Goal: Task Accomplishment & Management: Manage account settings

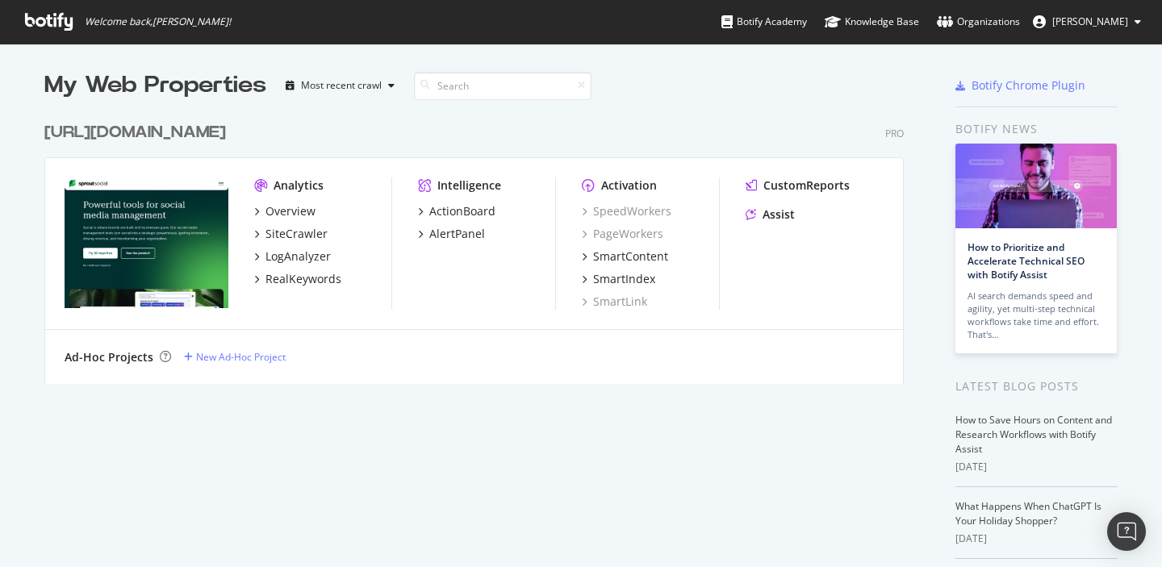
scroll to position [567, 1162]
click at [295, 234] on div "SiteCrawler" at bounding box center [297, 234] width 62 height 16
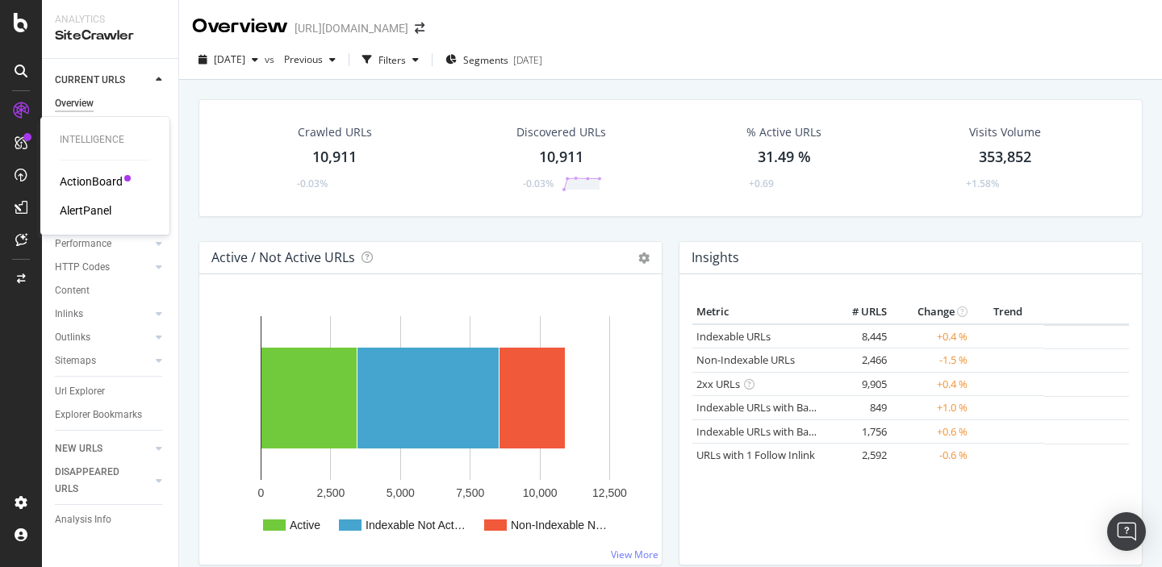
click at [81, 211] on div "AlertPanel" at bounding box center [86, 211] width 52 height 16
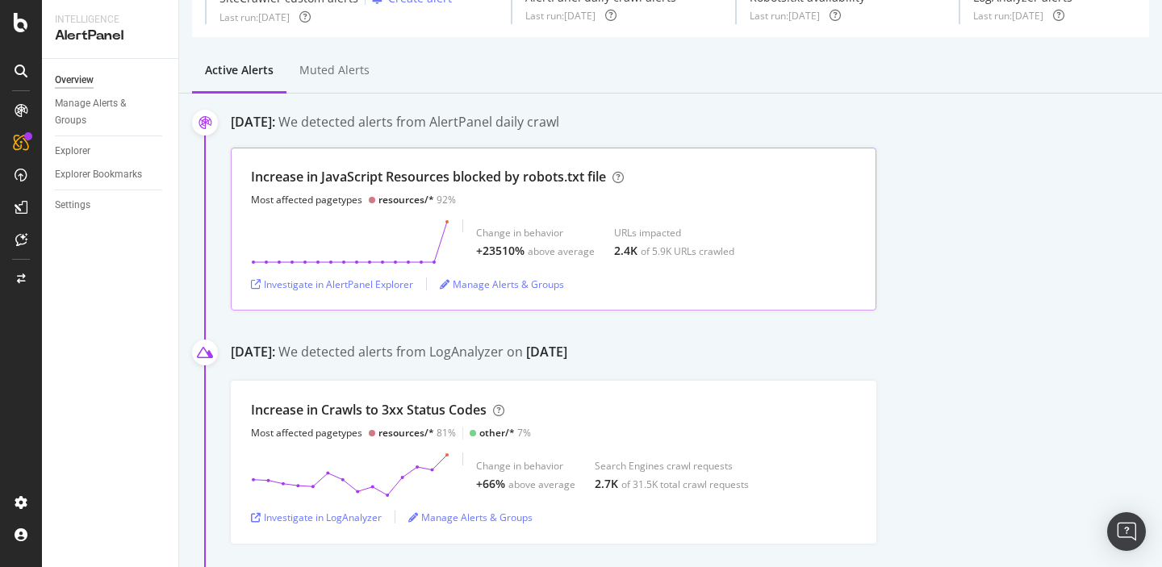
scroll to position [73, 0]
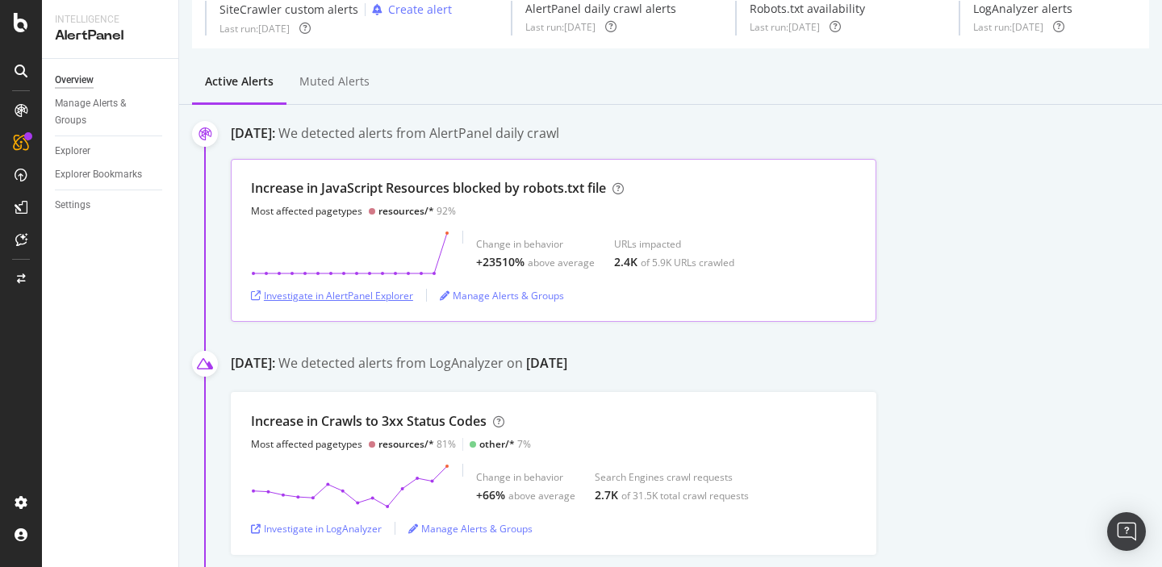
click at [312, 300] on div "Investigate in AlertPanel Explorer" at bounding box center [332, 296] width 162 height 14
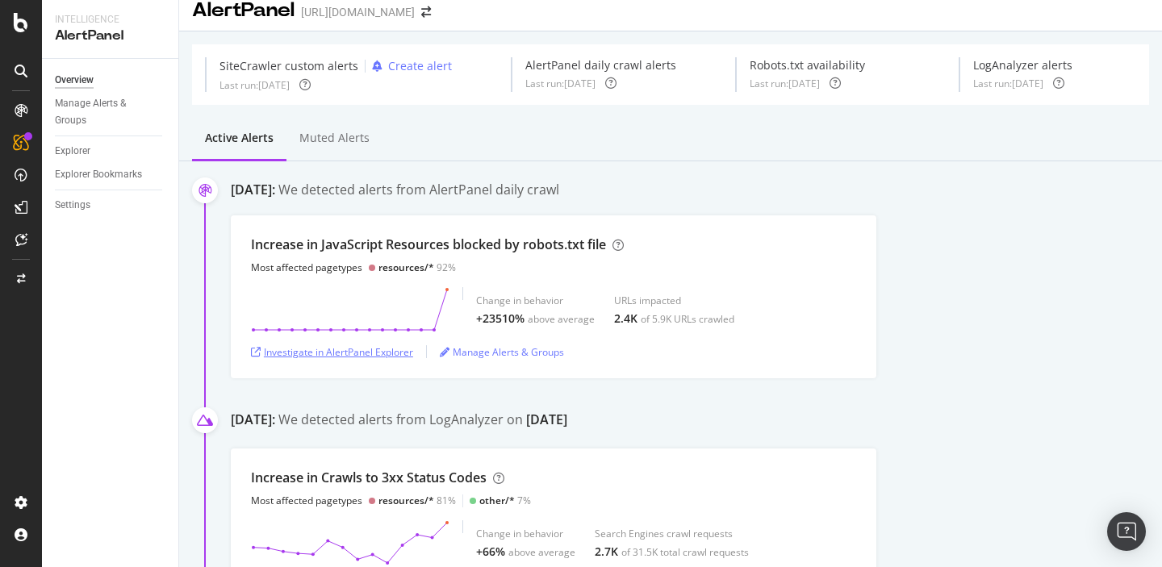
scroll to position [0, 0]
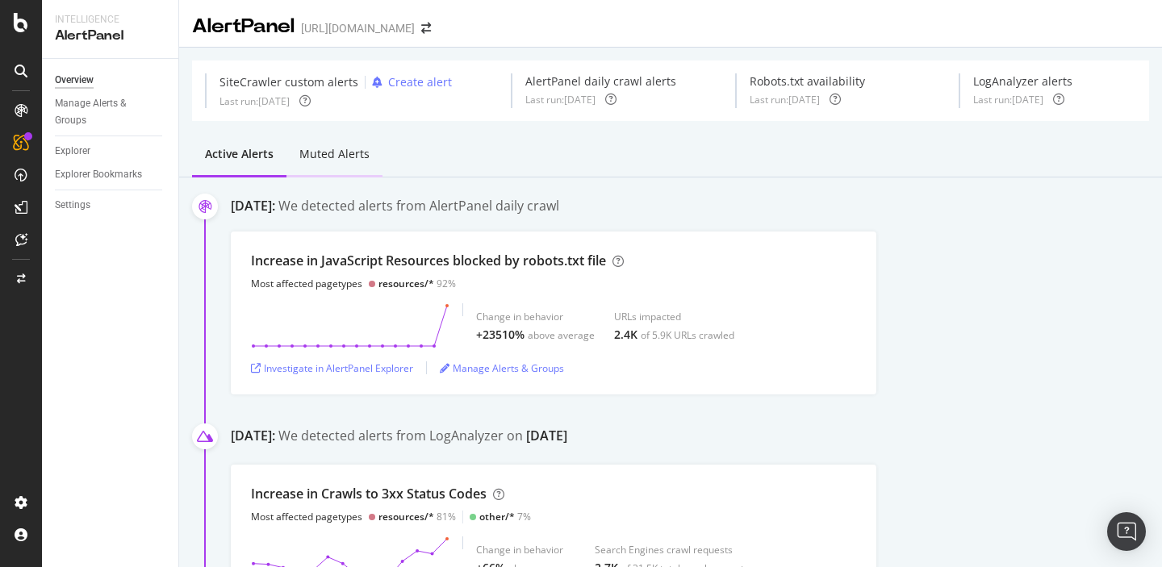
click at [345, 152] on div "Muted alerts" at bounding box center [334, 154] width 70 height 16
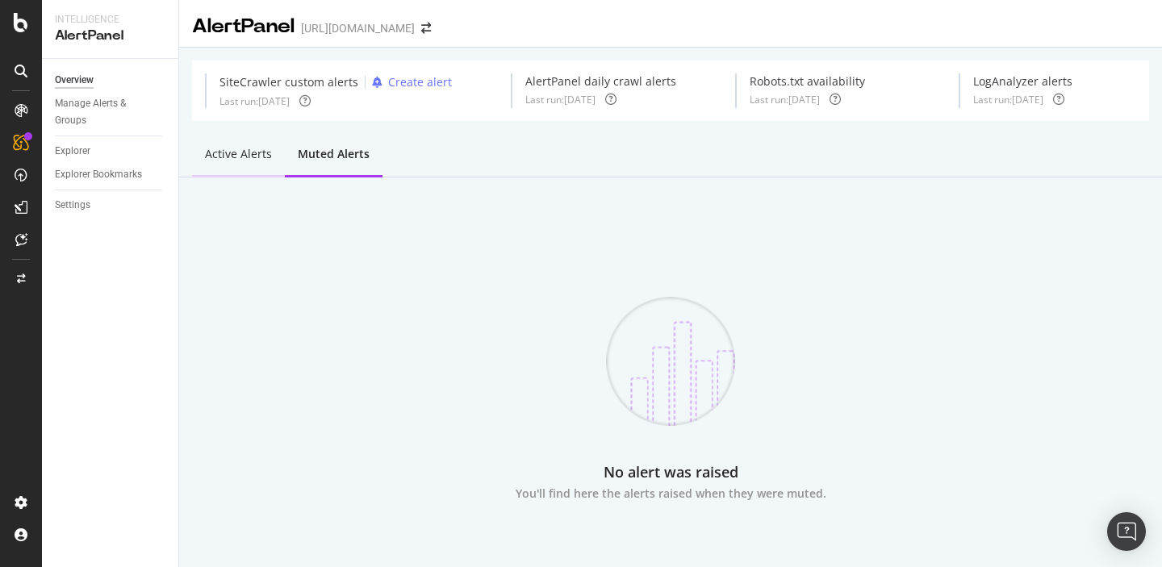
click at [237, 158] on div "Active alerts" at bounding box center [238, 154] width 67 height 16
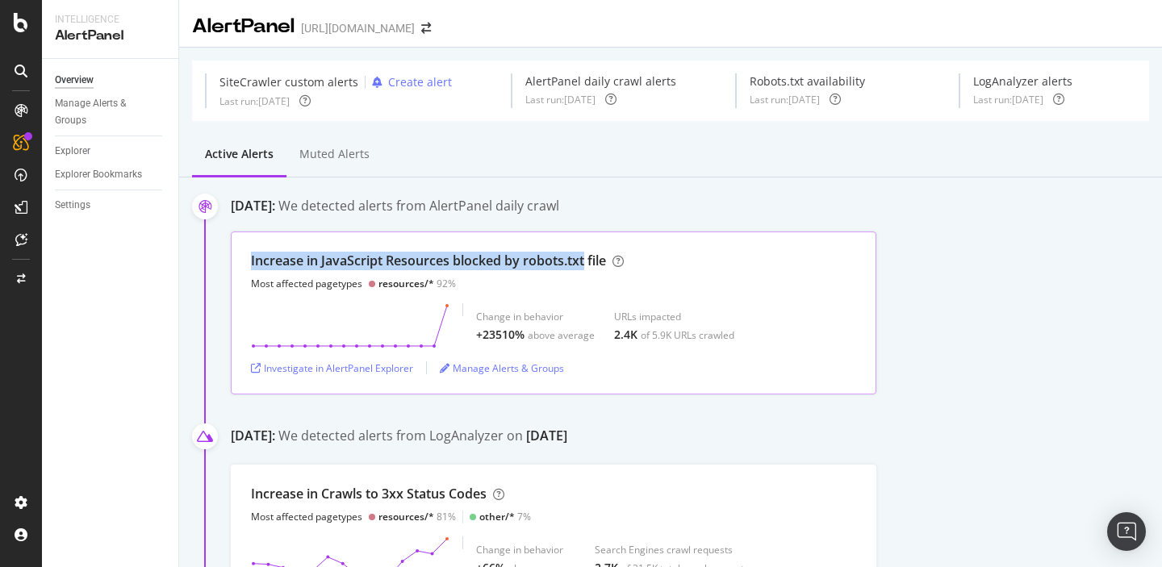
drag, startPoint x: 587, startPoint y: 263, endPoint x: 250, endPoint y: 264, distance: 336.6
click at [250, 263] on div "Increase in JavaScript Resources blocked by robots.txt file Most affected paget…" at bounding box center [554, 313] width 646 height 163
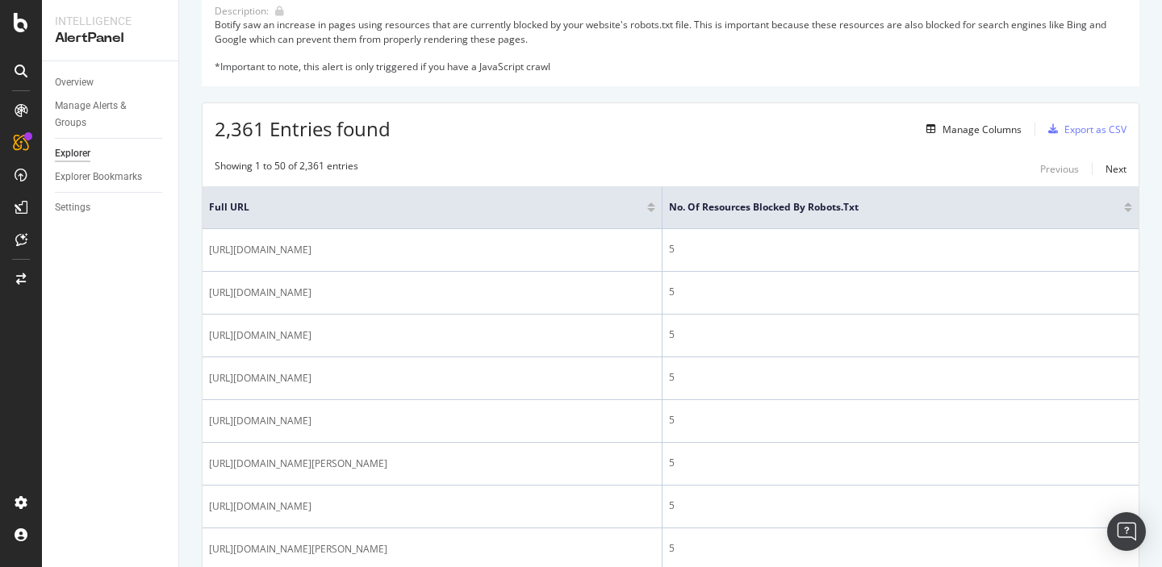
scroll to position [269, 0]
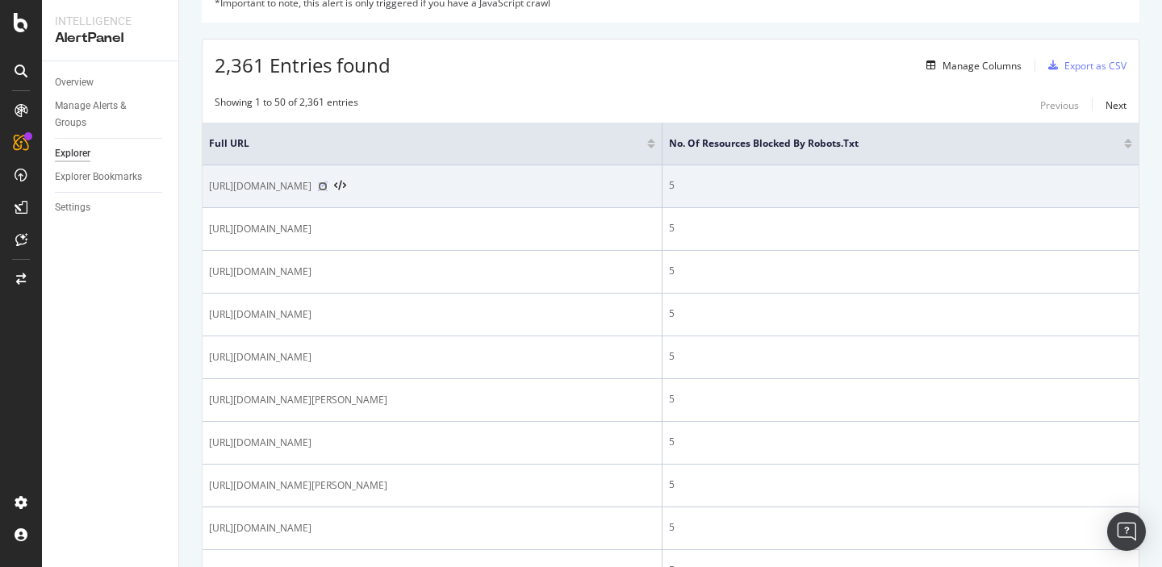
click at [328, 190] on icon at bounding box center [323, 187] width 10 height 10
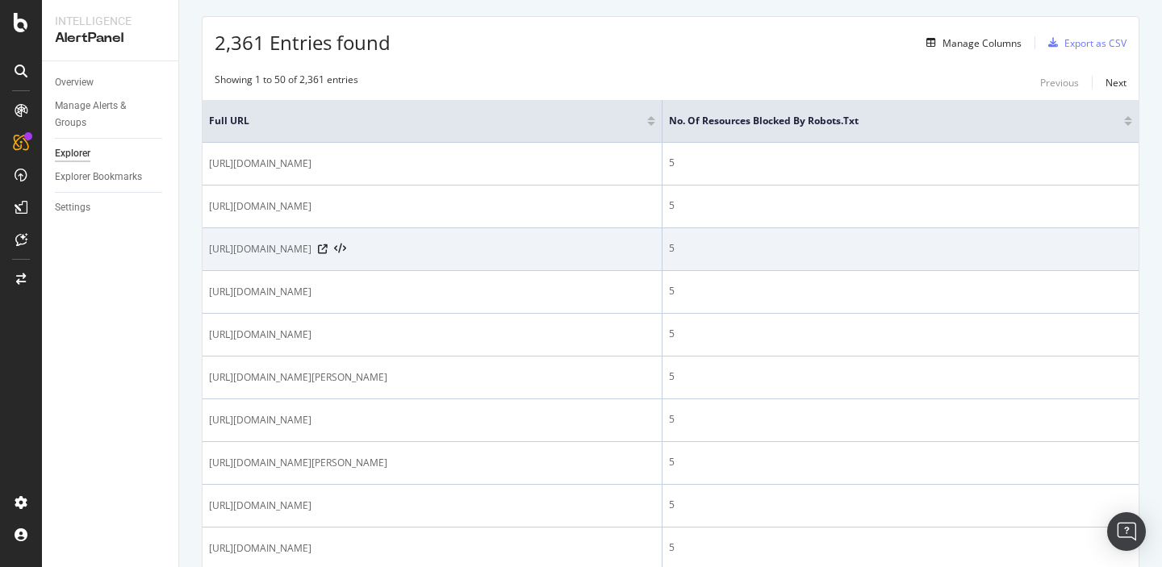
scroll to position [278, 0]
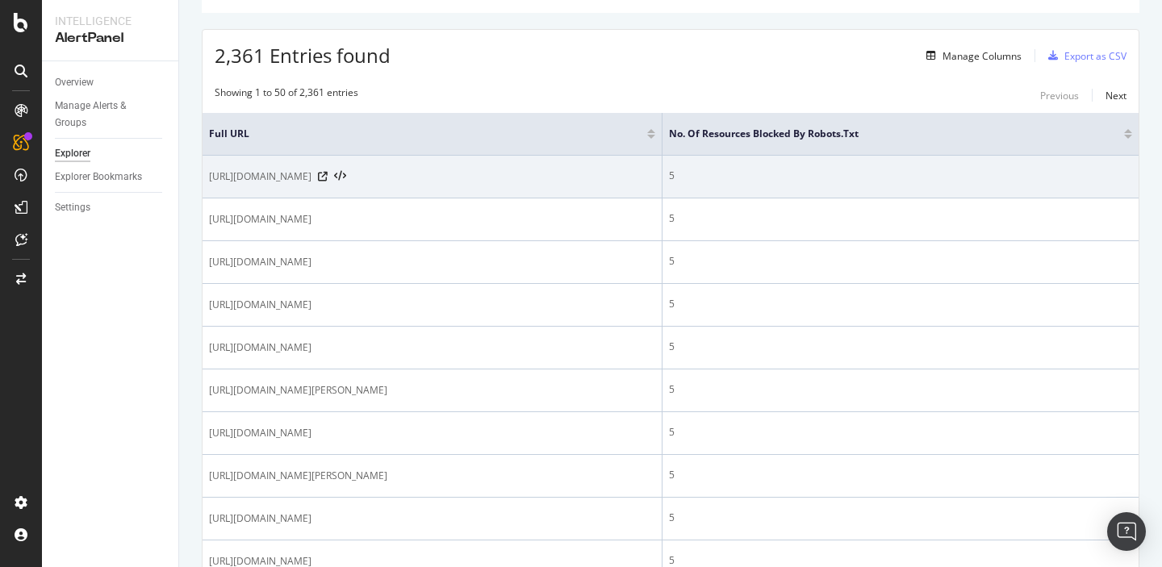
click at [312, 178] on span "https://sproutsocial.com/insights/video/page/3/" at bounding box center [260, 177] width 103 height 16
click at [328, 178] on icon at bounding box center [323, 177] width 10 height 10
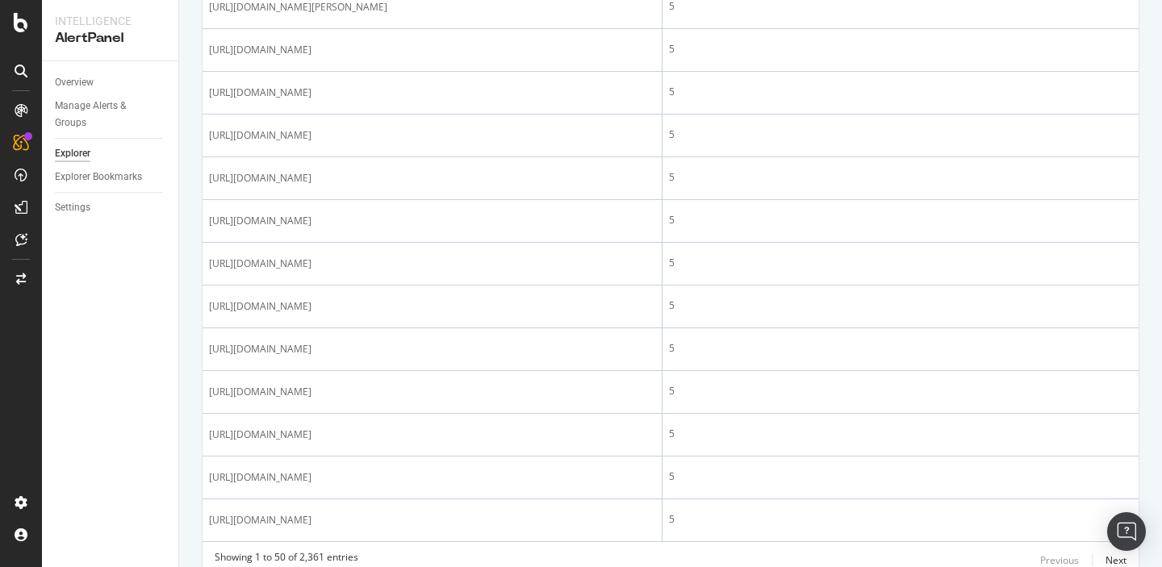
scroll to position [2099, 0]
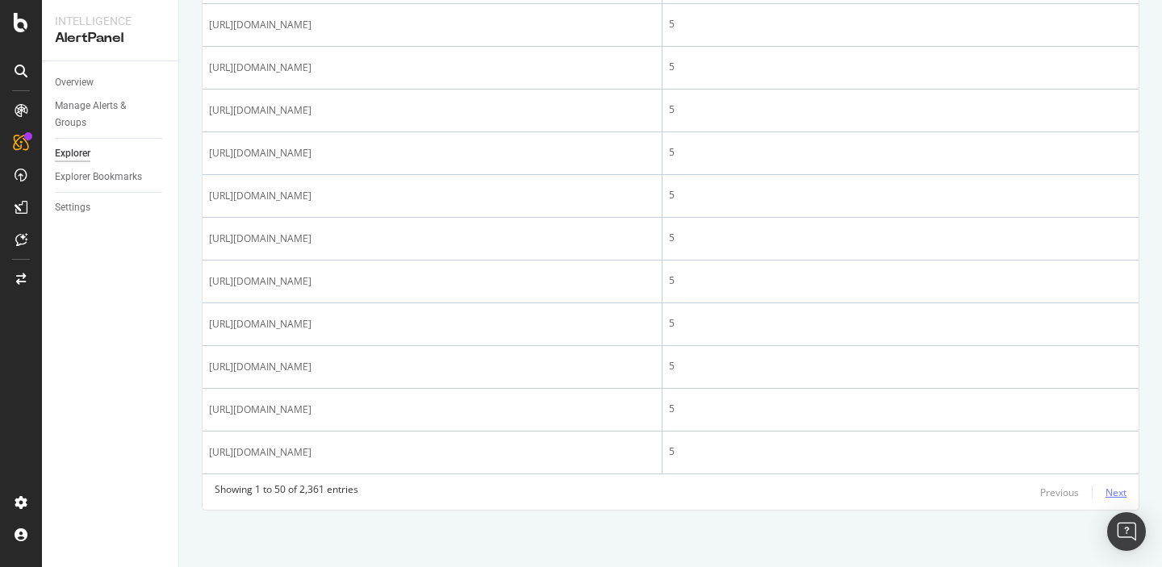
click at [1110, 489] on div "Next" at bounding box center [1116, 493] width 21 height 14
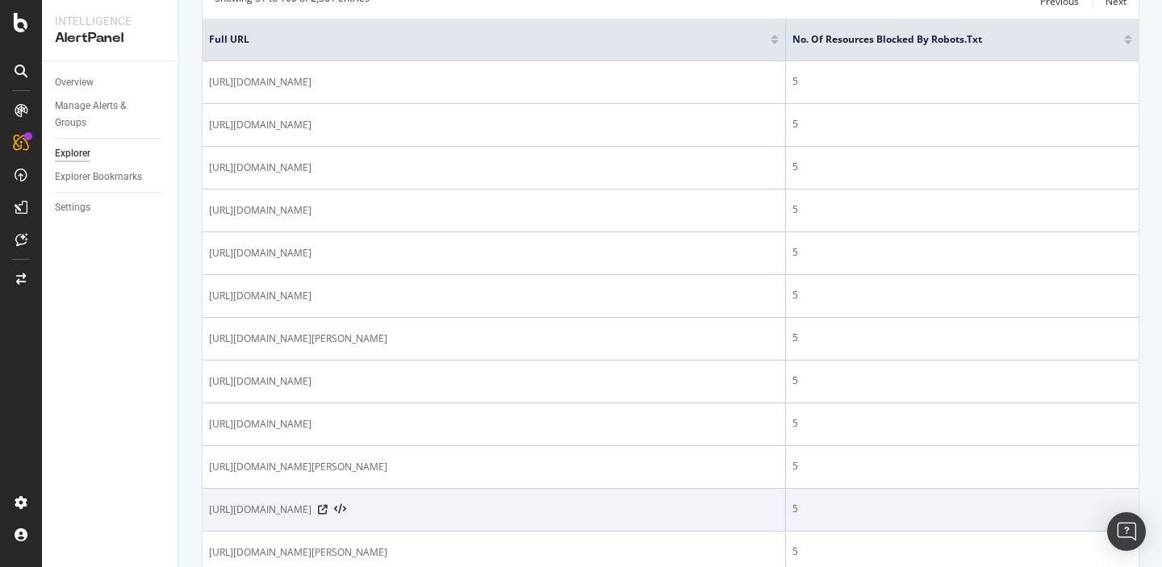
scroll to position [370, 0]
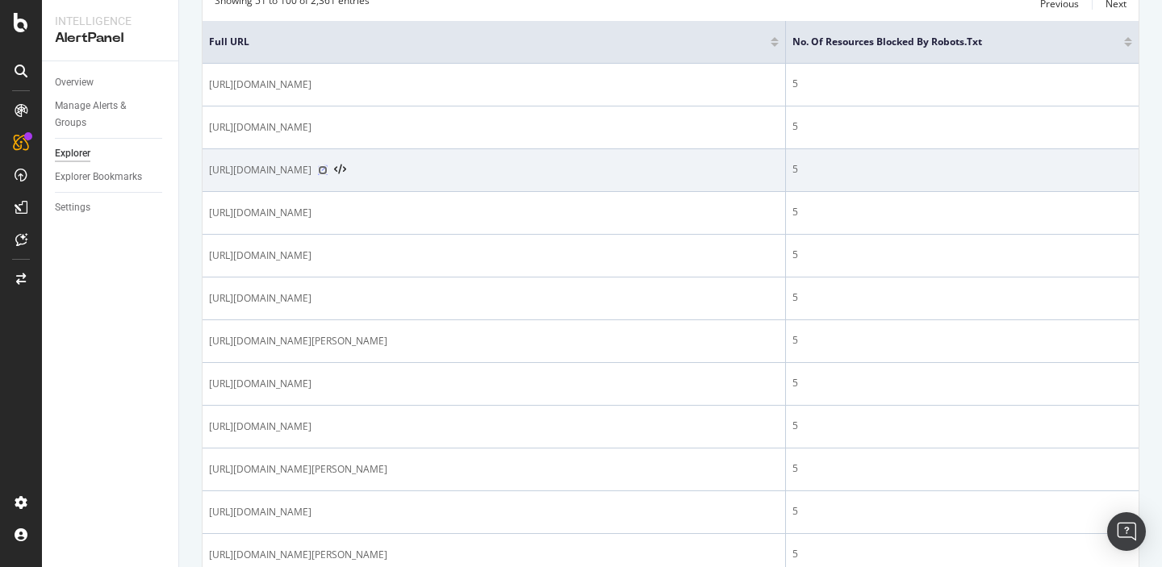
click at [328, 169] on icon at bounding box center [323, 170] width 10 height 10
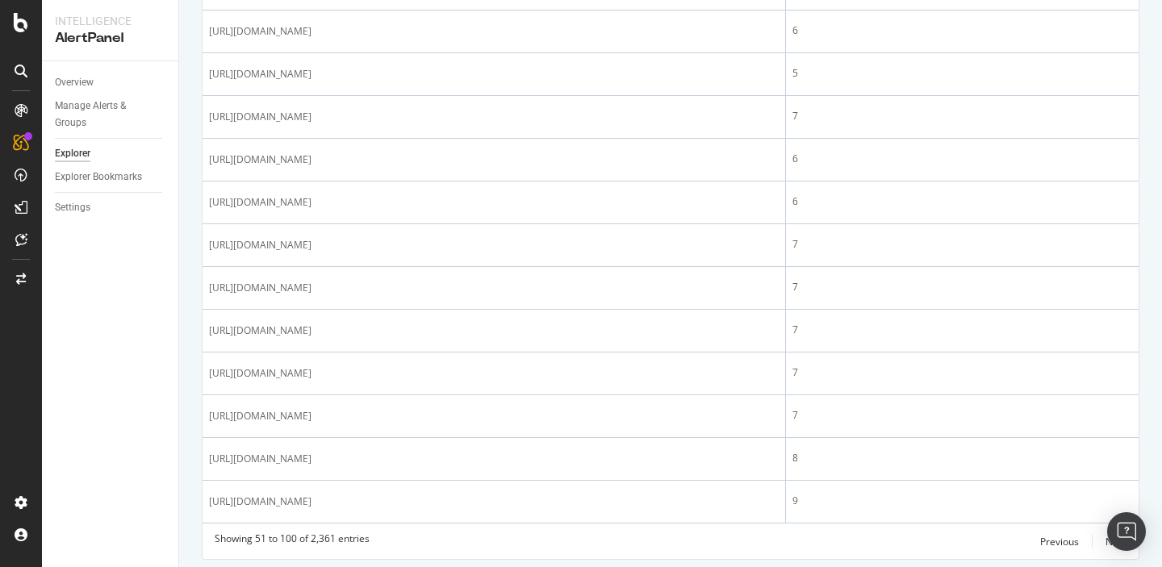
scroll to position [2099, 0]
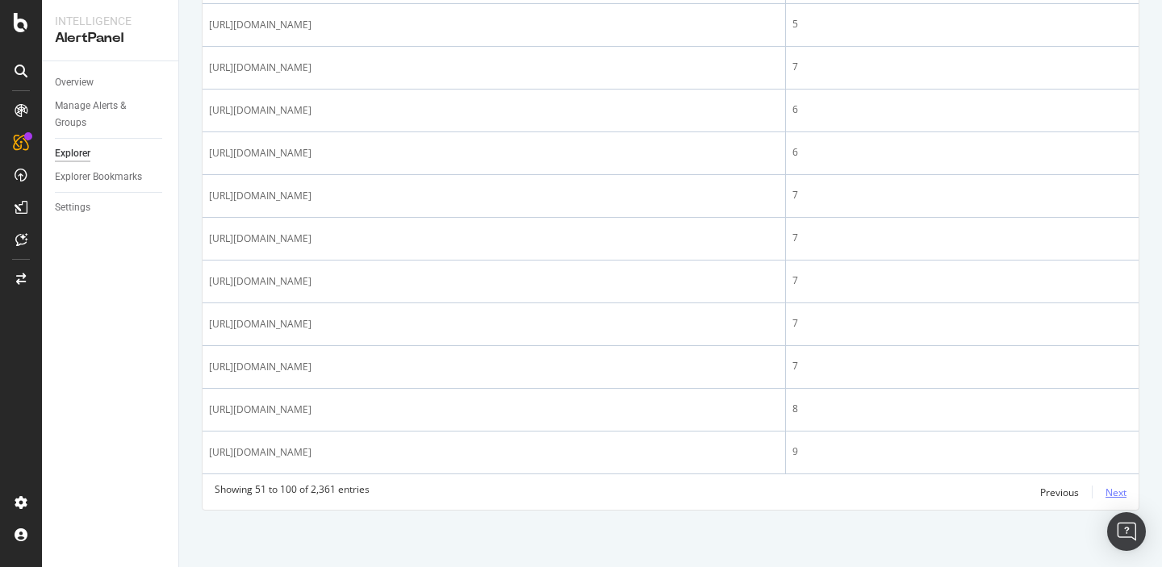
click at [1111, 489] on div "Next" at bounding box center [1116, 493] width 21 height 14
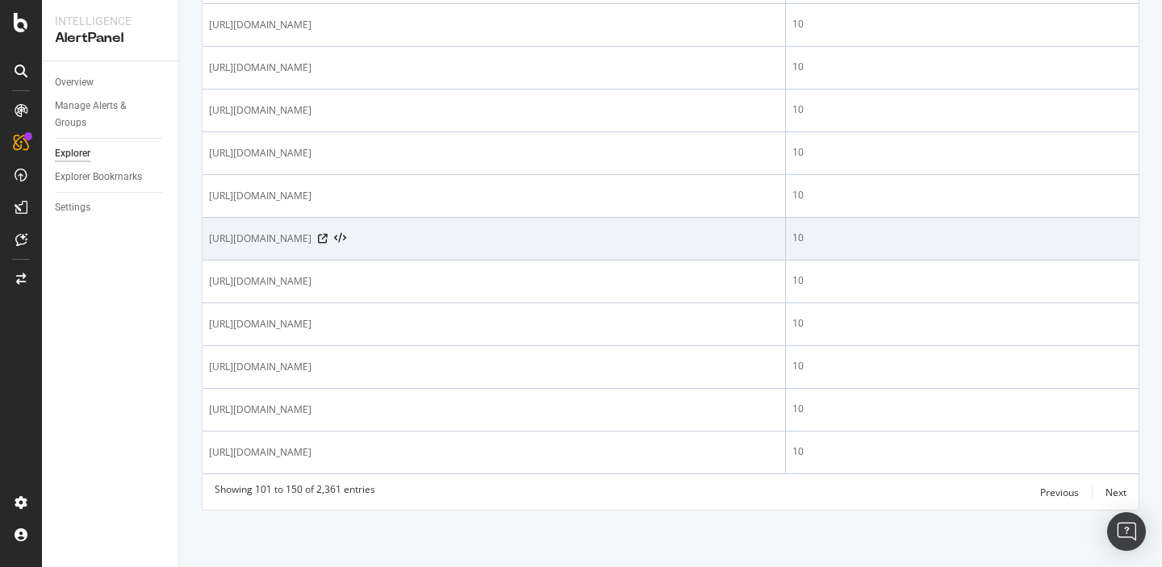
click at [501, 244] on div "https://sproutsocial.com/insights/corporate-communications/" at bounding box center [494, 239] width 570 height 16
click at [328, 242] on icon at bounding box center [323, 239] width 10 height 10
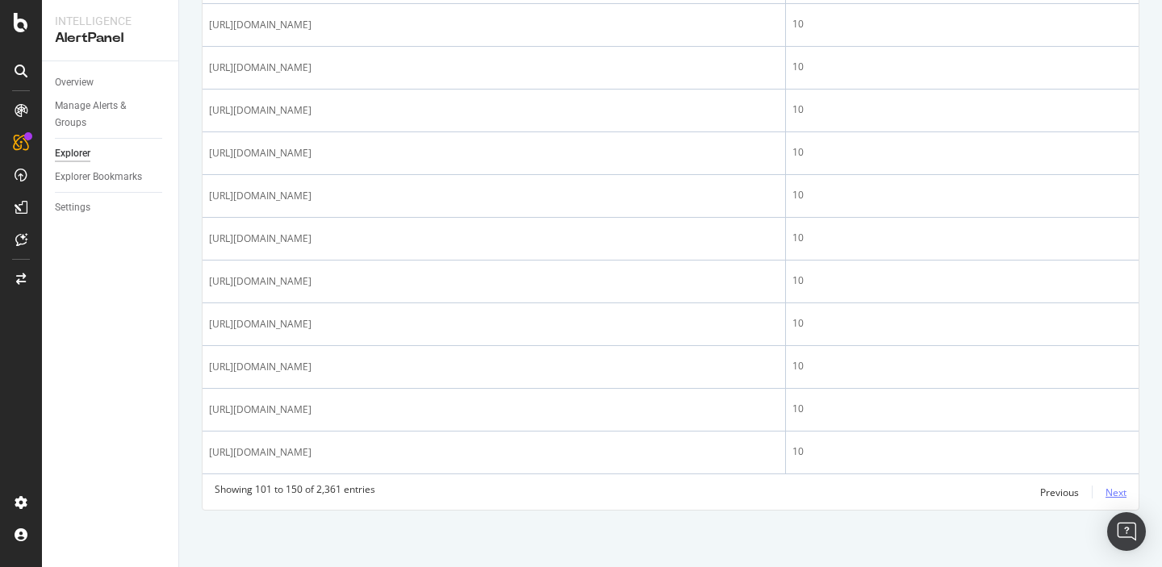
click at [1111, 493] on div "Next" at bounding box center [1116, 493] width 21 height 14
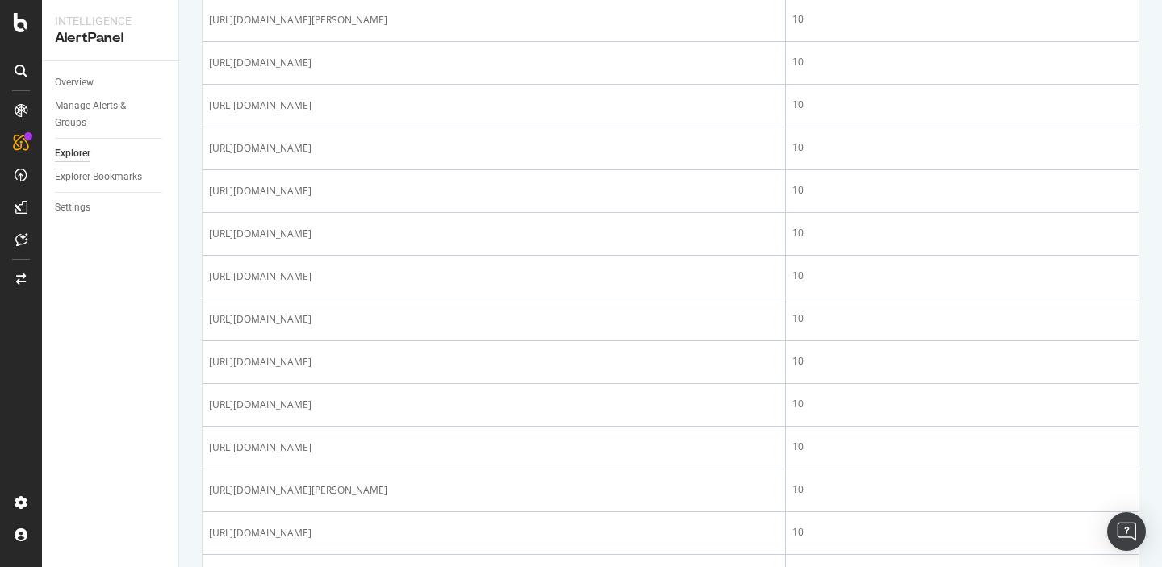
scroll to position [0, 0]
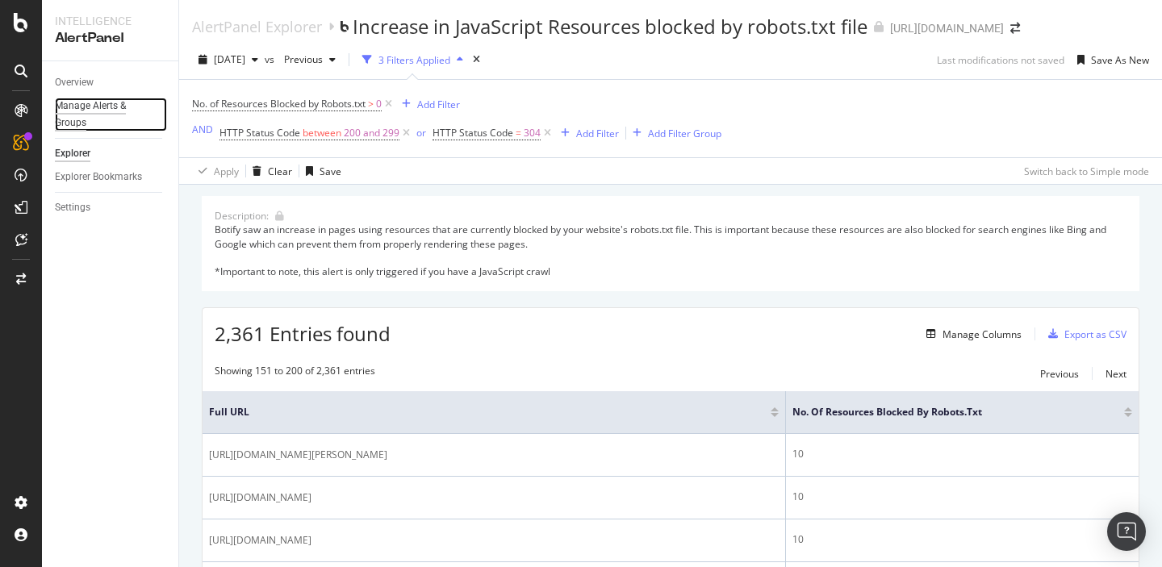
click at [74, 108] on div "Manage Alerts & Groups" at bounding box center [103, 115] width 97 height 34
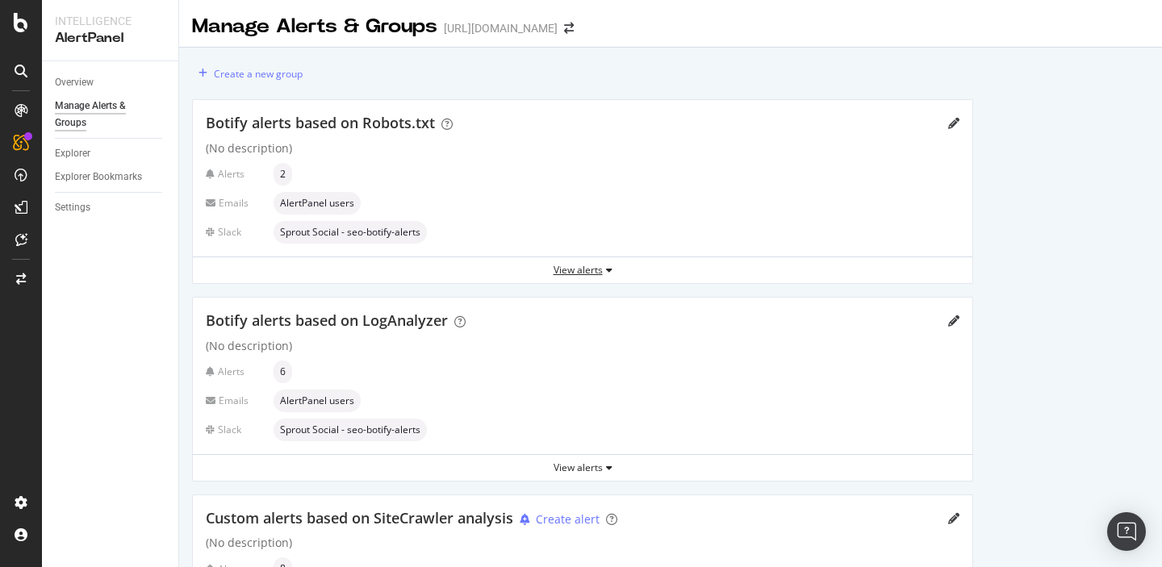
click at [572, 270] on div "View alerts" at bounding box center [583, 270] width 780 height 14
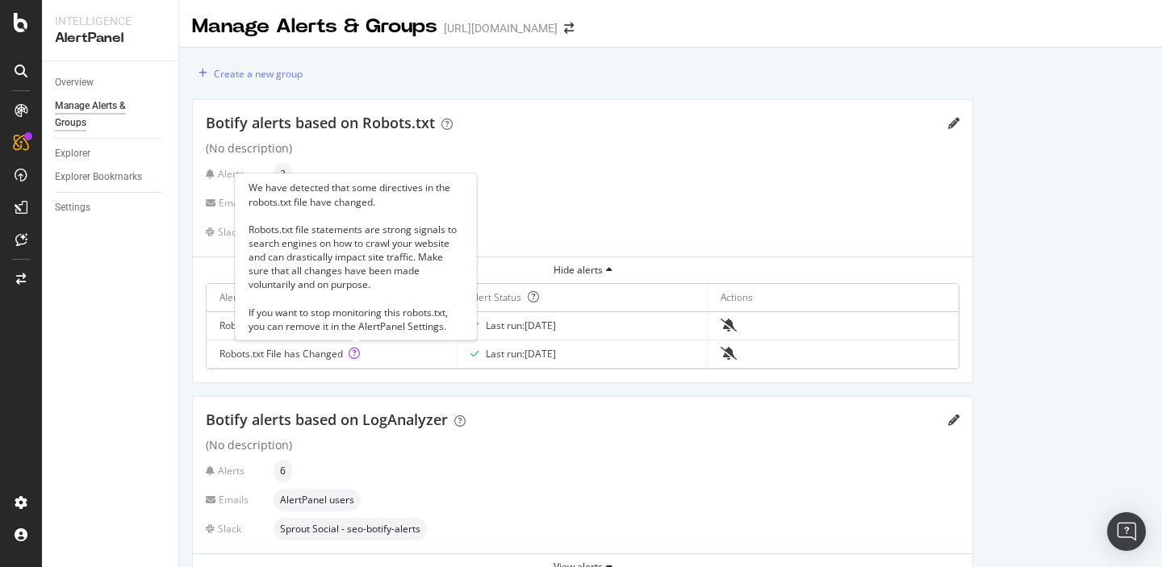
click at [355, 356] on icon at bounding box center [354, 353] width 11 height 11
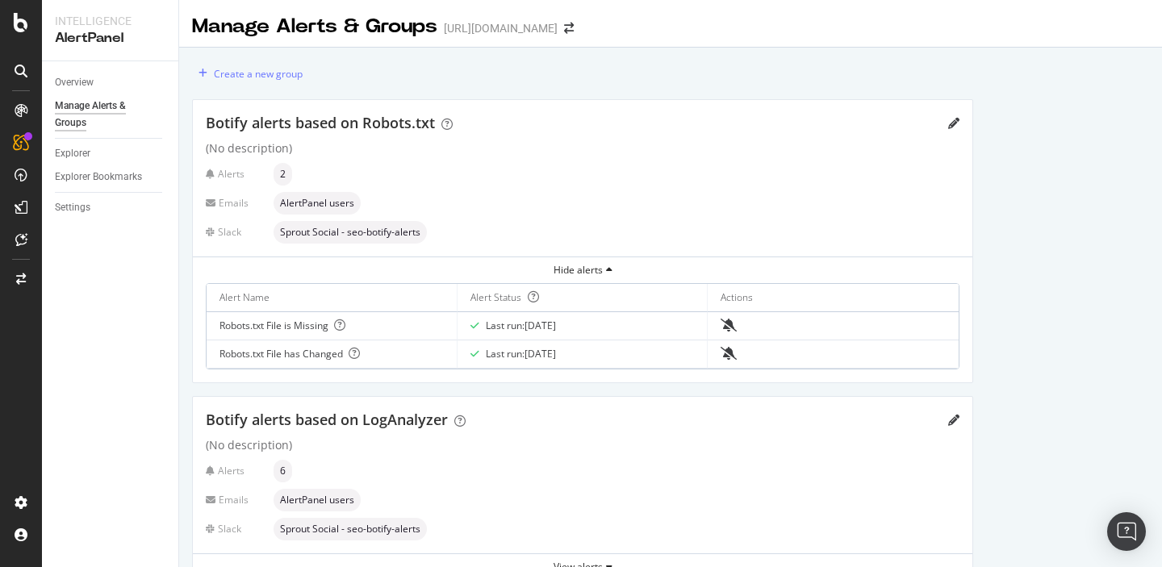
click at [595, 163] on div "Alerts 2" at bounding box center [583, 174] width 754 height 23
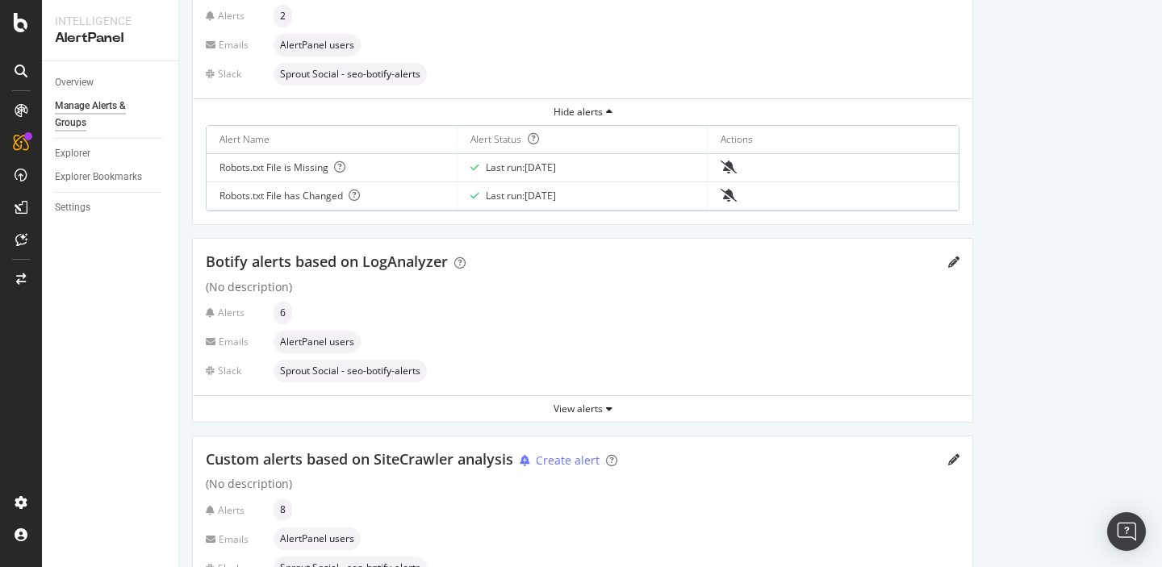
scroll to position [203, 0]
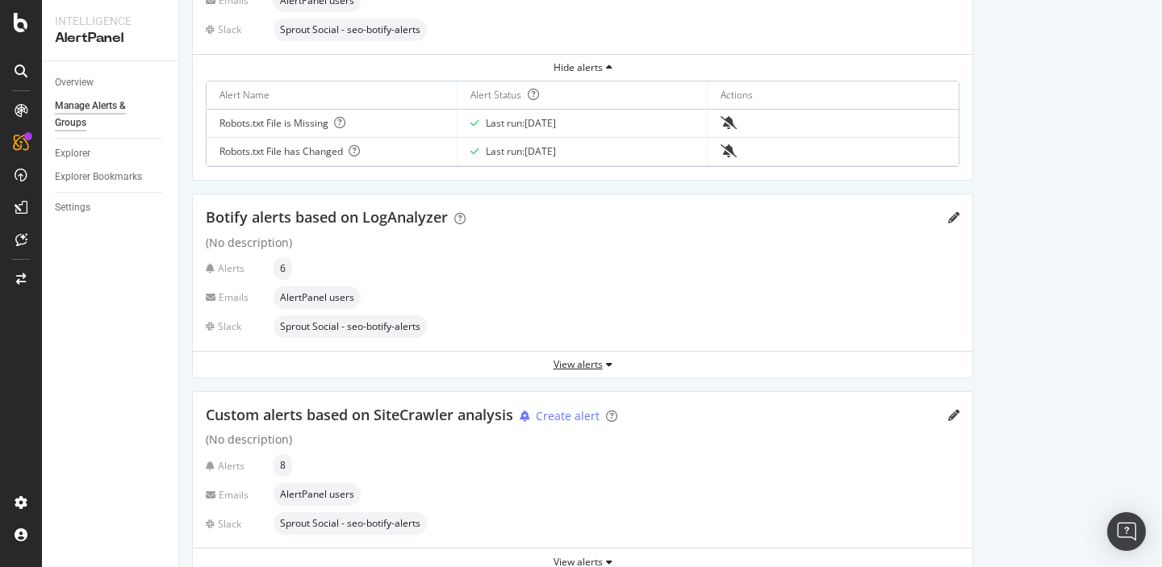
click at [594, 369] on div "View alerts" at bounding box center [583, 365] width 780 height 14
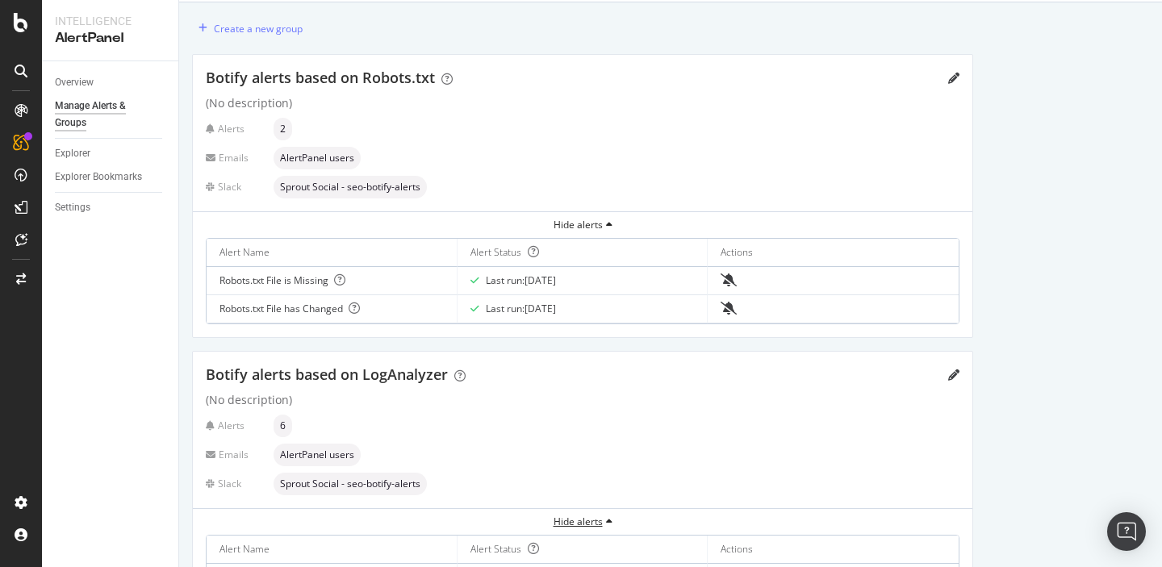
scroll to position [40, 0]
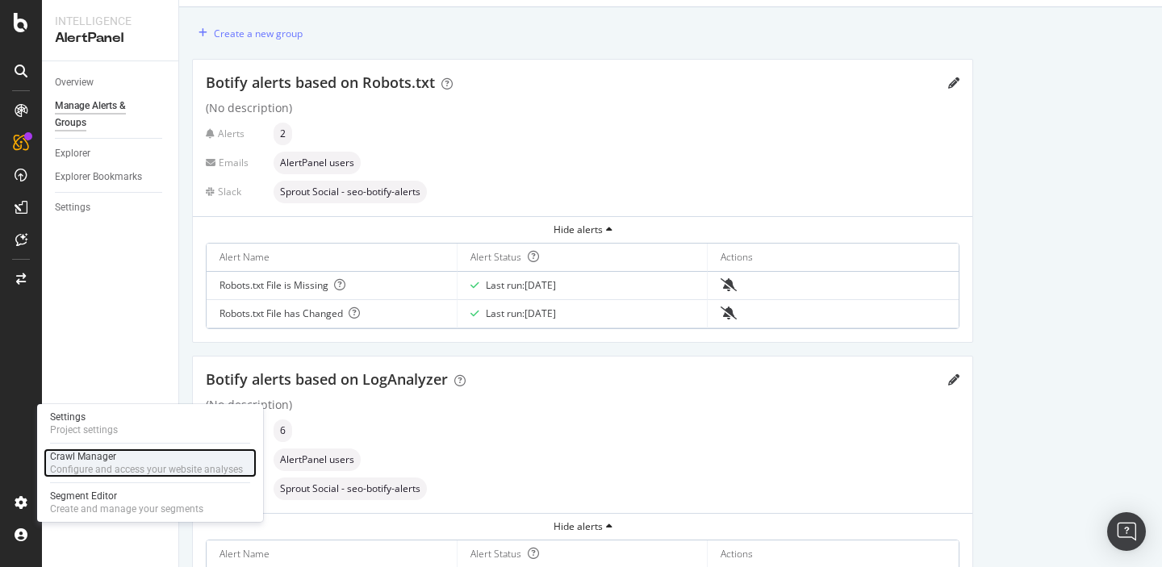
click at [77, 461] on div "Crawl Manager" at bounding box center [146, 456] width 193 height 13
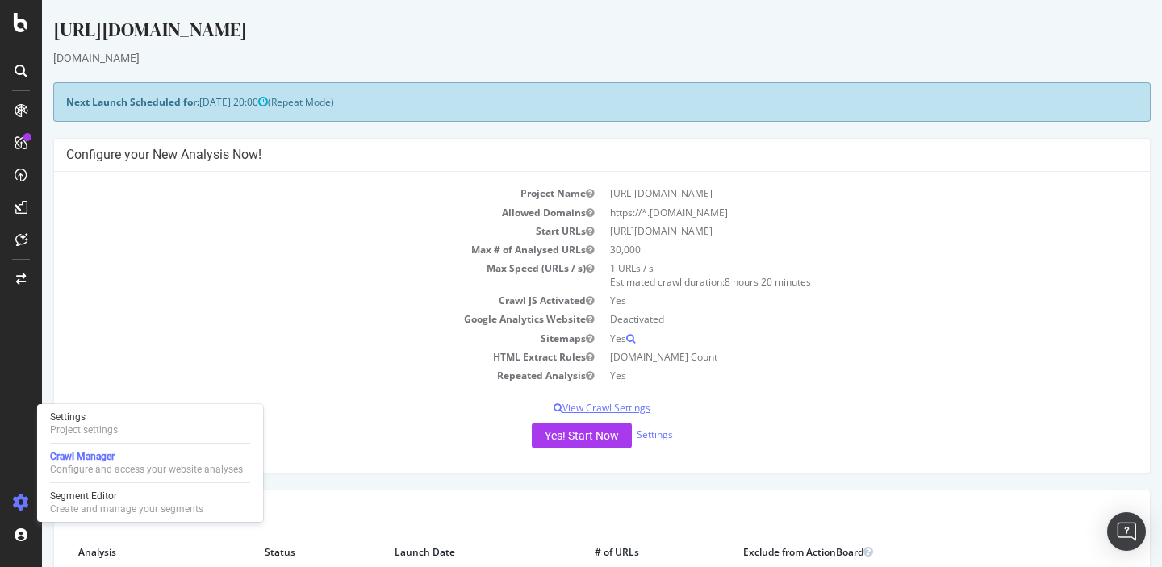
click at [626, 406] on p "View Crawl Settings" at bounding box center [602, 408] width 1072 height 14
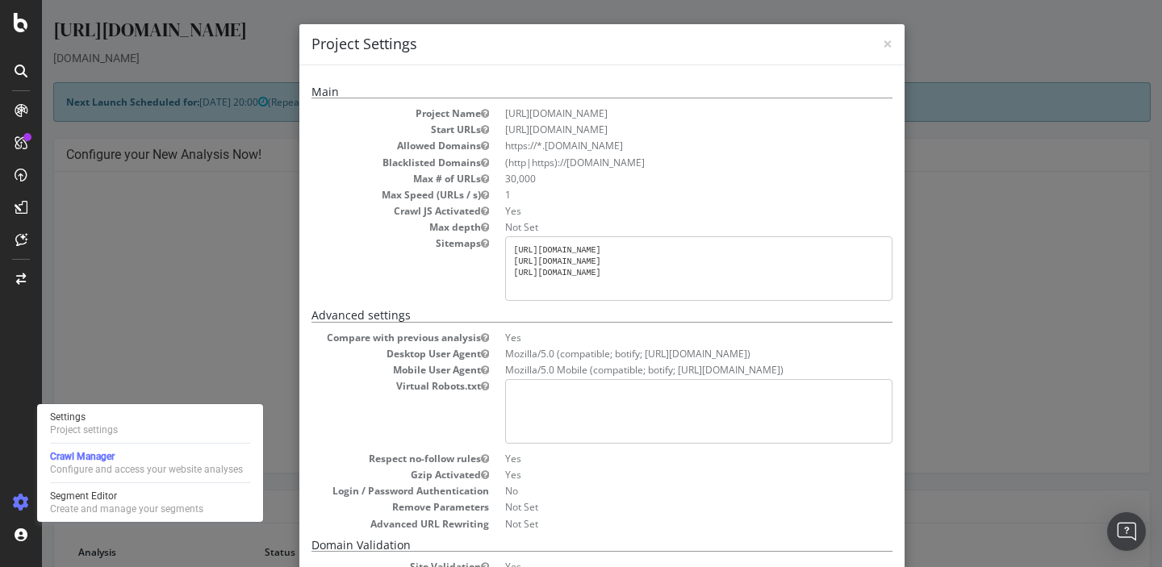
click at [219, 252] on div "× Close Project Settings Main Project Name https://sproutsocial.com/ Start URLs…" at bounding box center [602, 283] width 1120 height 567
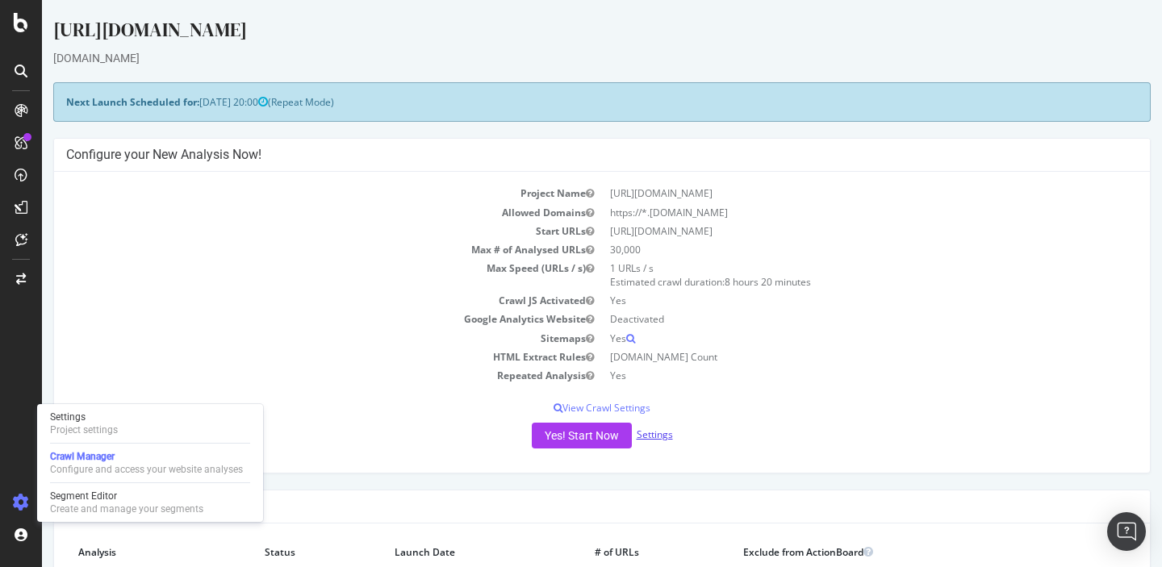
click at [660, 434] on link "Settings" at bounding box center [655, 435] width 36 height 14
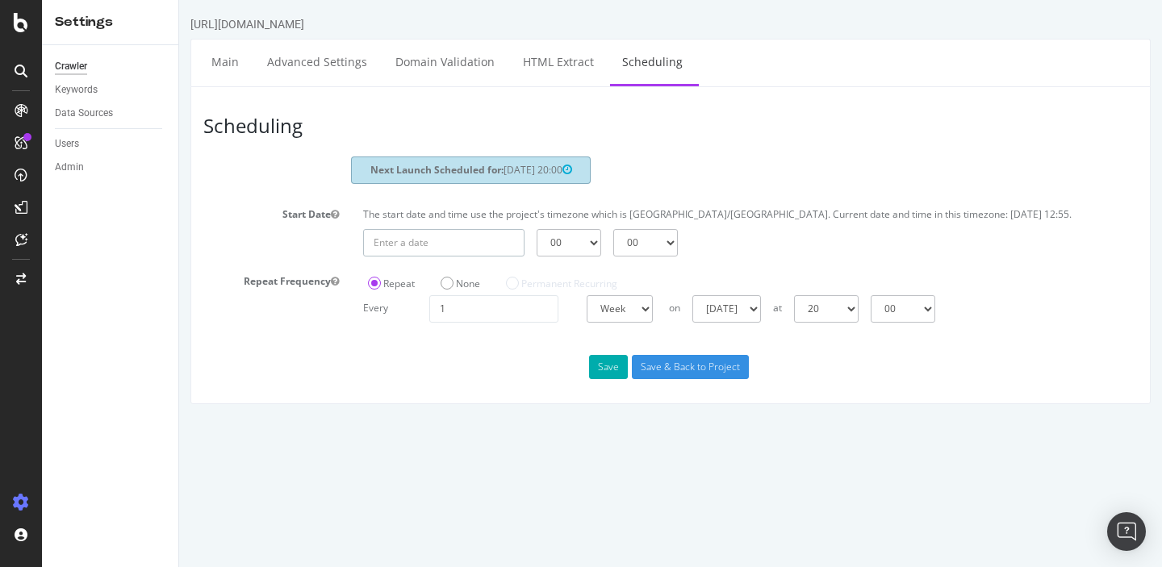
type input "2025-09-18"
click at [434, 257] on input "2025-09-18" at bounding box center [443, 242] width 161 height 27
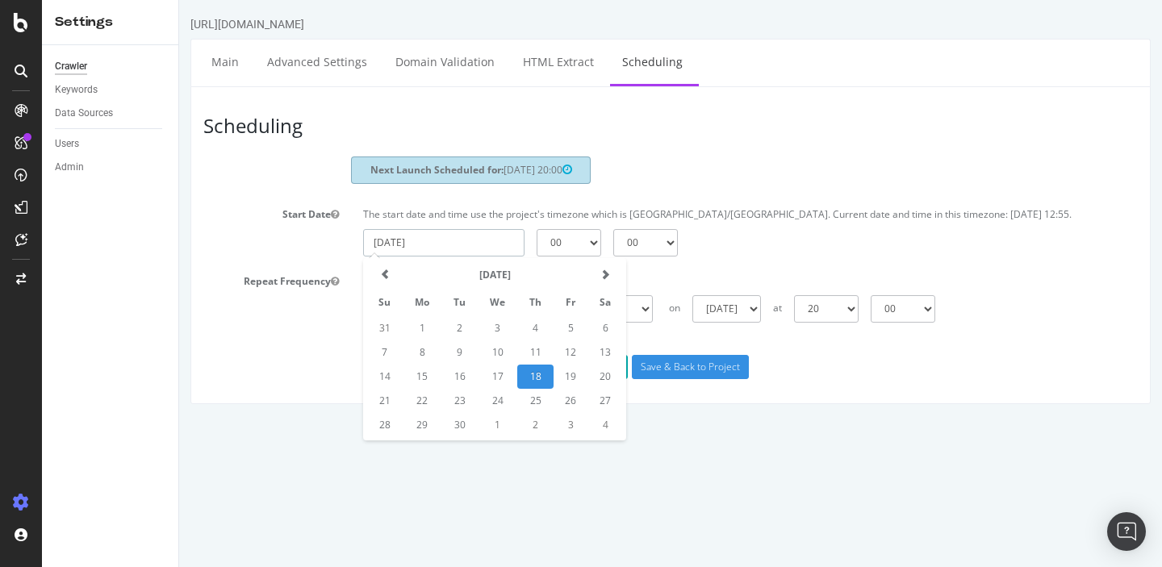
click at [535, 389] on td "18" at bounding box center [535, 377] width 36 height 24
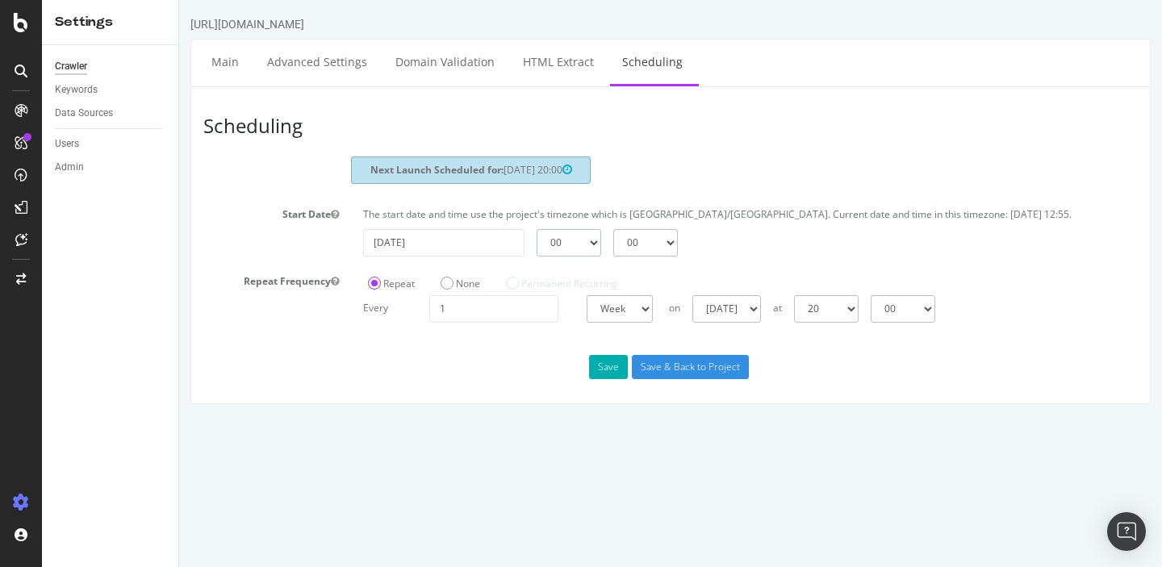
click at [580, 257] on select "00 01 02 03 04 05 06 07 08 09 10 11 12 13 14 15 16 17 18 19 20 21 22 23" at bounding box center [569, 242] width 65 height 27
click at [537, 242] on select "00 01 02 03 04 05 06 07 08 09 10 11 12 13 14 15 16 17 18 19 20 21 22 23" at bounding box center [569, 242] width 65 height 27
click at [577, 257] on select "00 01 02 03 04 05 06 07 08 09 10 11 12 13 14 15 16 17 18 19 20 21 22 23" at bounding box center [569, 242] width 65 height 27
click at [537, 242] on select "00 01 02 03 04 05 06 07 08 09 10 11 12 13 14 15 16 17 18 19 20 21 22 23" at bounding box center [569, 242] width 65 height 27
click at [567, 257] on select "00 01 02 03 04 05 06 07 08 09 10 11 12 13 14 15 16 17 18 19 20 21 22 23" at bounding box center [569, 242] width 65 height 27
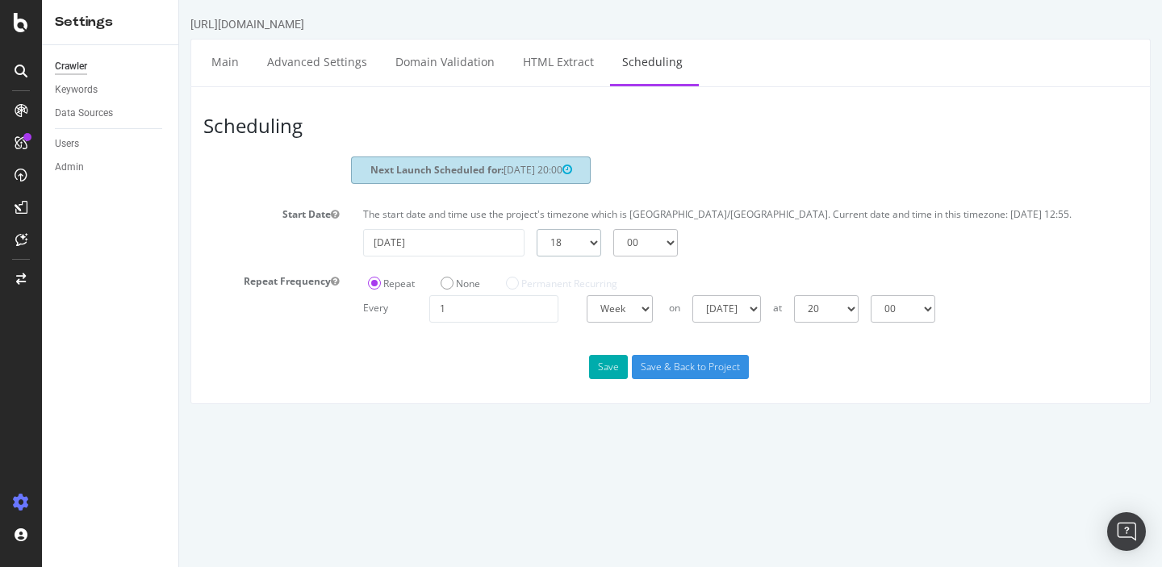
select select "19"
click at [537, 242] on select "00 01 02 03 04 05 06 07 08 09 10 11 12 13 14 15 16 17 18 19 20 21 22 23" at bounding box center [569, 242] width 65 height 27
click at [655, 378] on input "Save & Back to Project" at bounding box center [690, 367] width 117 height 24
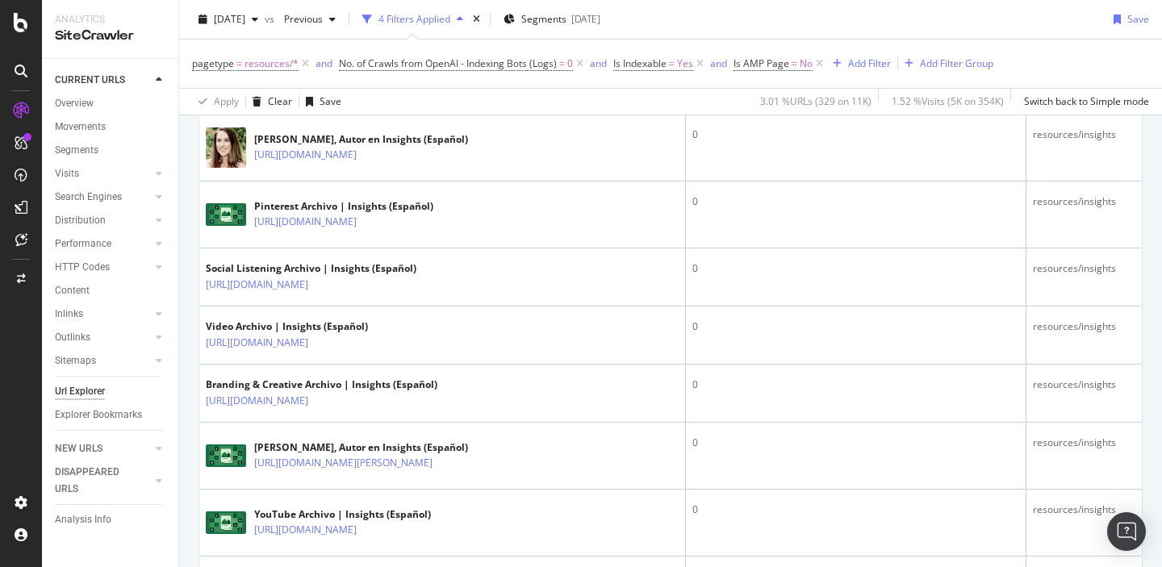
scroll to position [1128, 0]
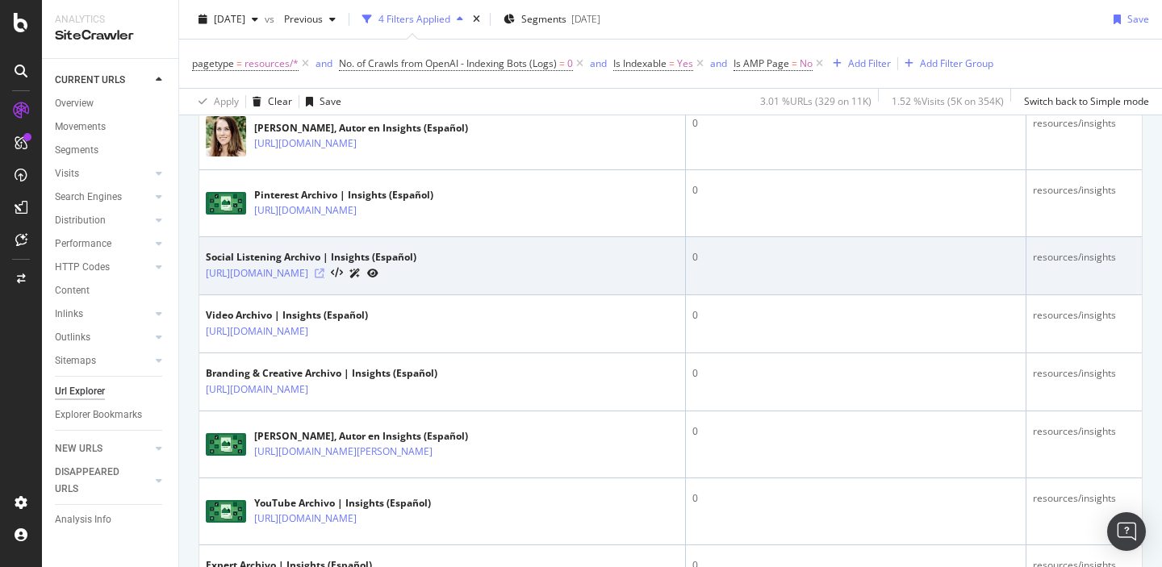
click at [324, 276] on icon at bounding box center [320, 274] width 10 height 10
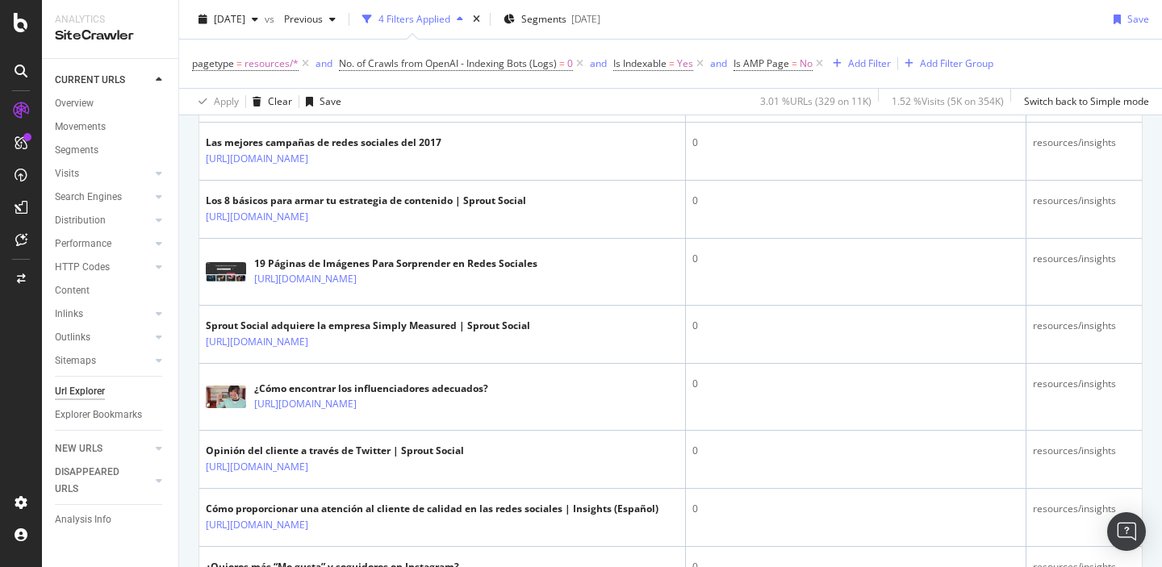
scroll to position [1948, 0]
